Goal: Task Accomplishment & Management: Use online tool/utility

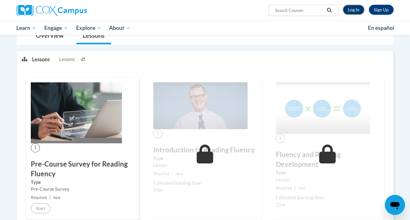
click at [355, 13] on link "Log In" at bounding box center [354, 10] width 22 height 10
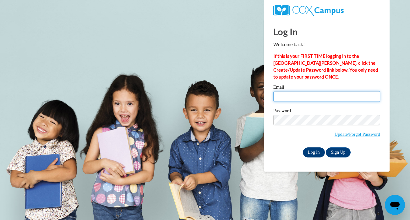
type input "[EMAIL_ADDRESS][DOMAIN_NAME]"
click at [310, 154] on input "Log In" at bounding box center [314, 152] width 22 height 10
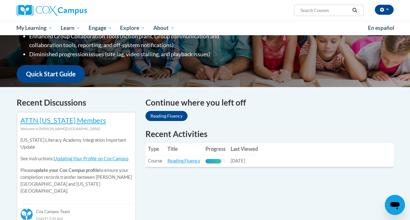
scroll to position [146, 0]
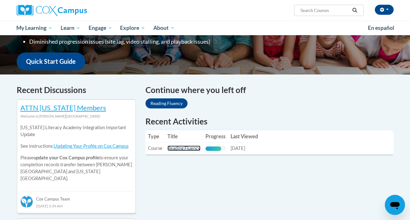
click at [183, 150] on link "Reading Fluency" at bounding box center [184, 148] width 33 height 5
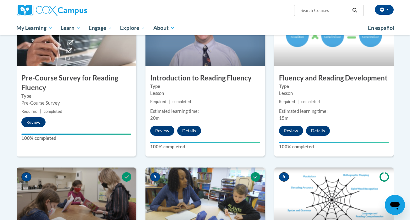
scroll to position [215, 0]
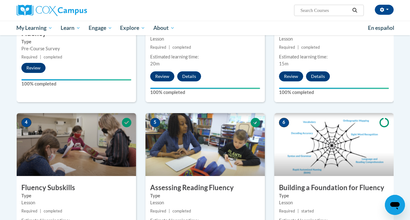
click at [319, 157] on img at bounding box center [334, 144] width 119 height 63
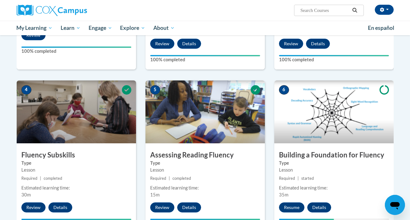
scroll to position [248, 0]
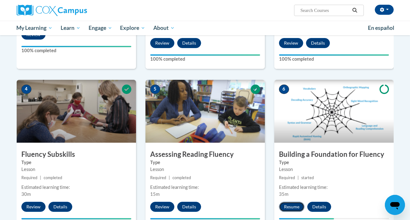
click at [297, 204] on button "Resume" at bounding box center [291, 207] width 25 height 10
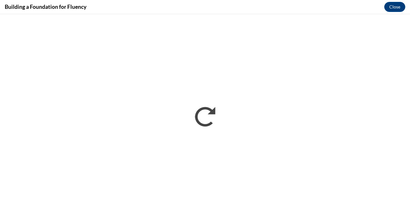
scroll to position [0, 0]
